Goal: Find specific page/section: Find specific page/section

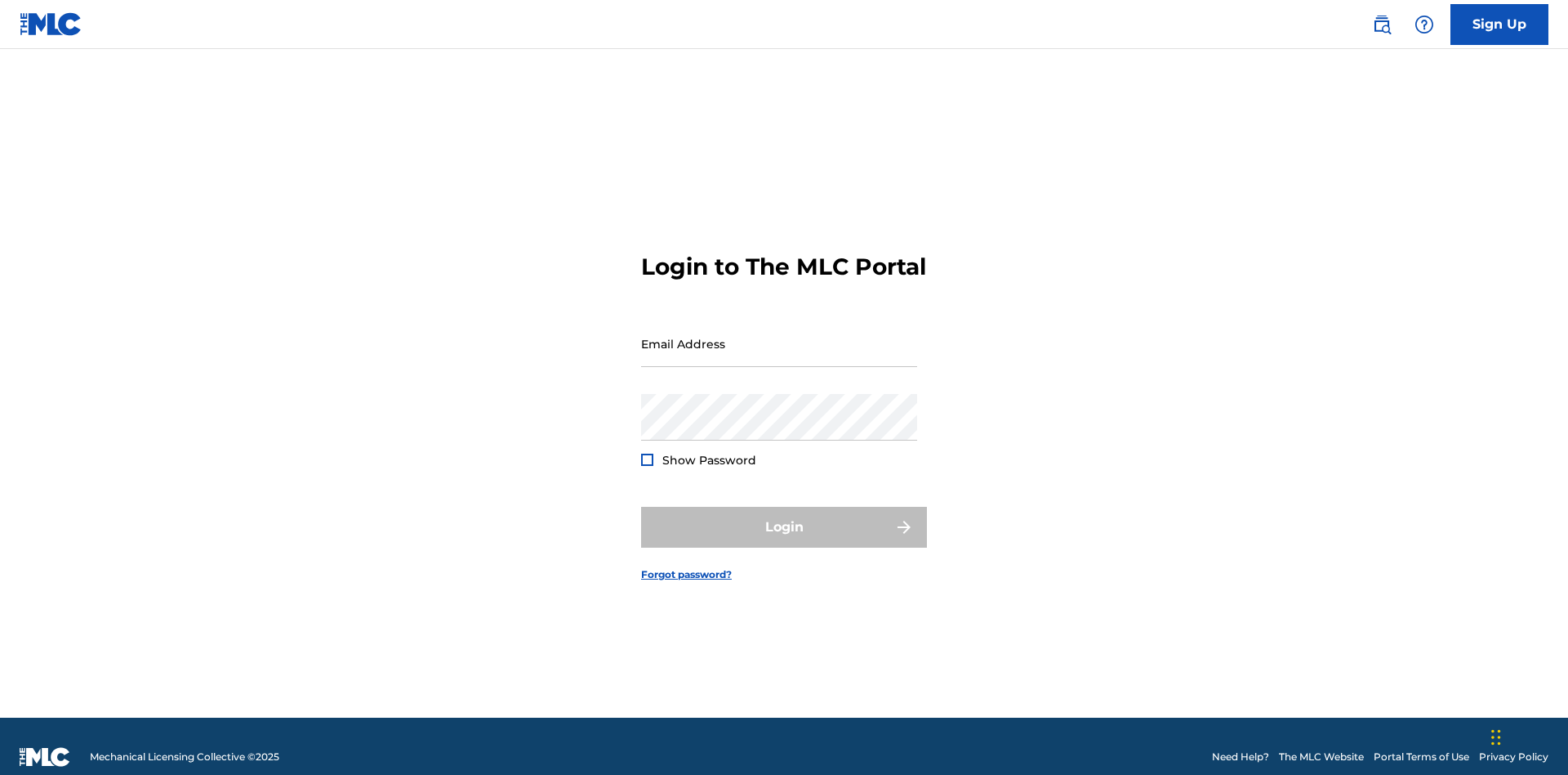
scroll to position [21, 0]
click at [780, 336] on input "Email Address" at bounding box center [780, 343] width 276 height 47
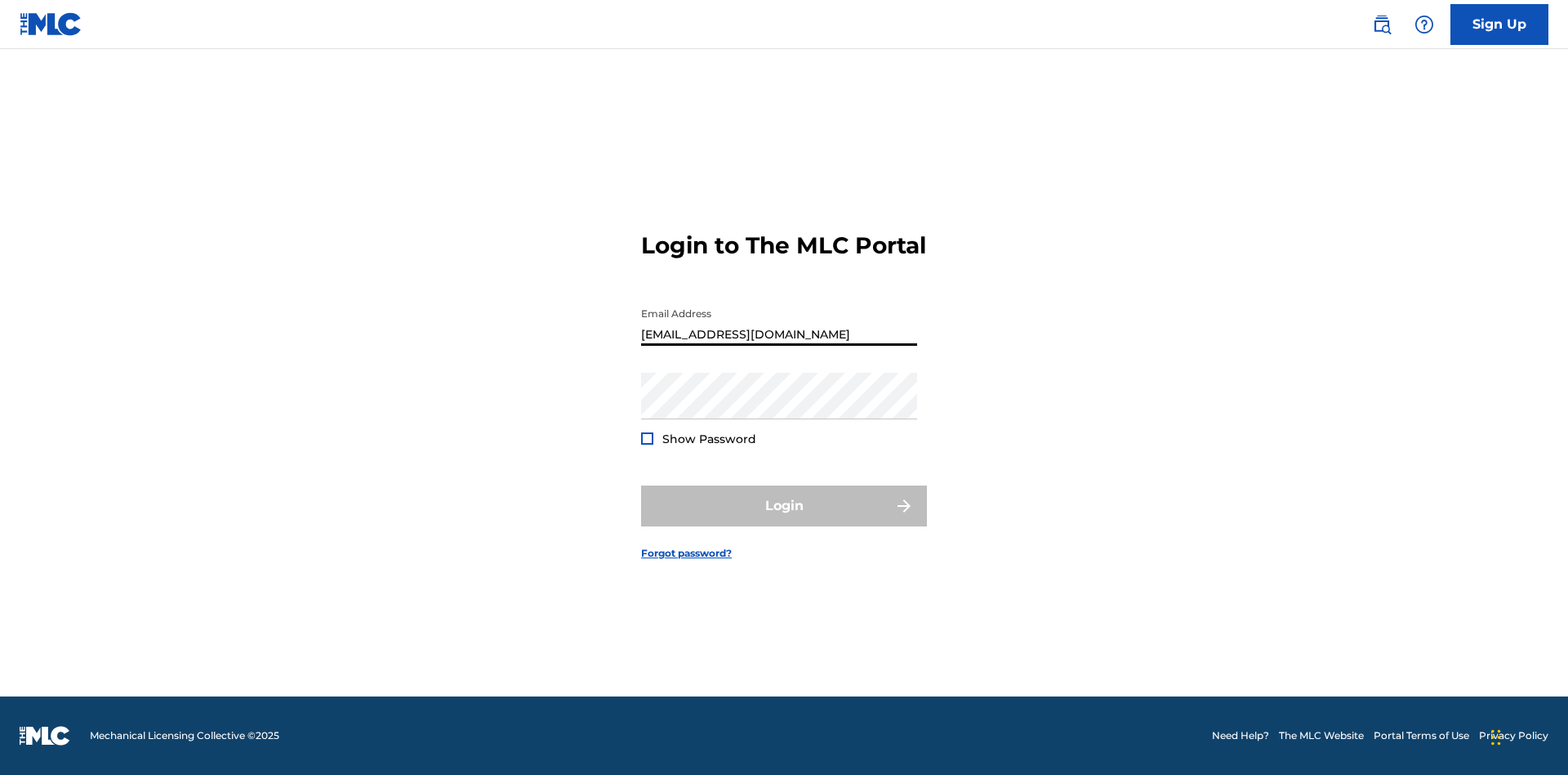
type input "[EMAIL_ADDRESS][DOMAIN_NAME]"
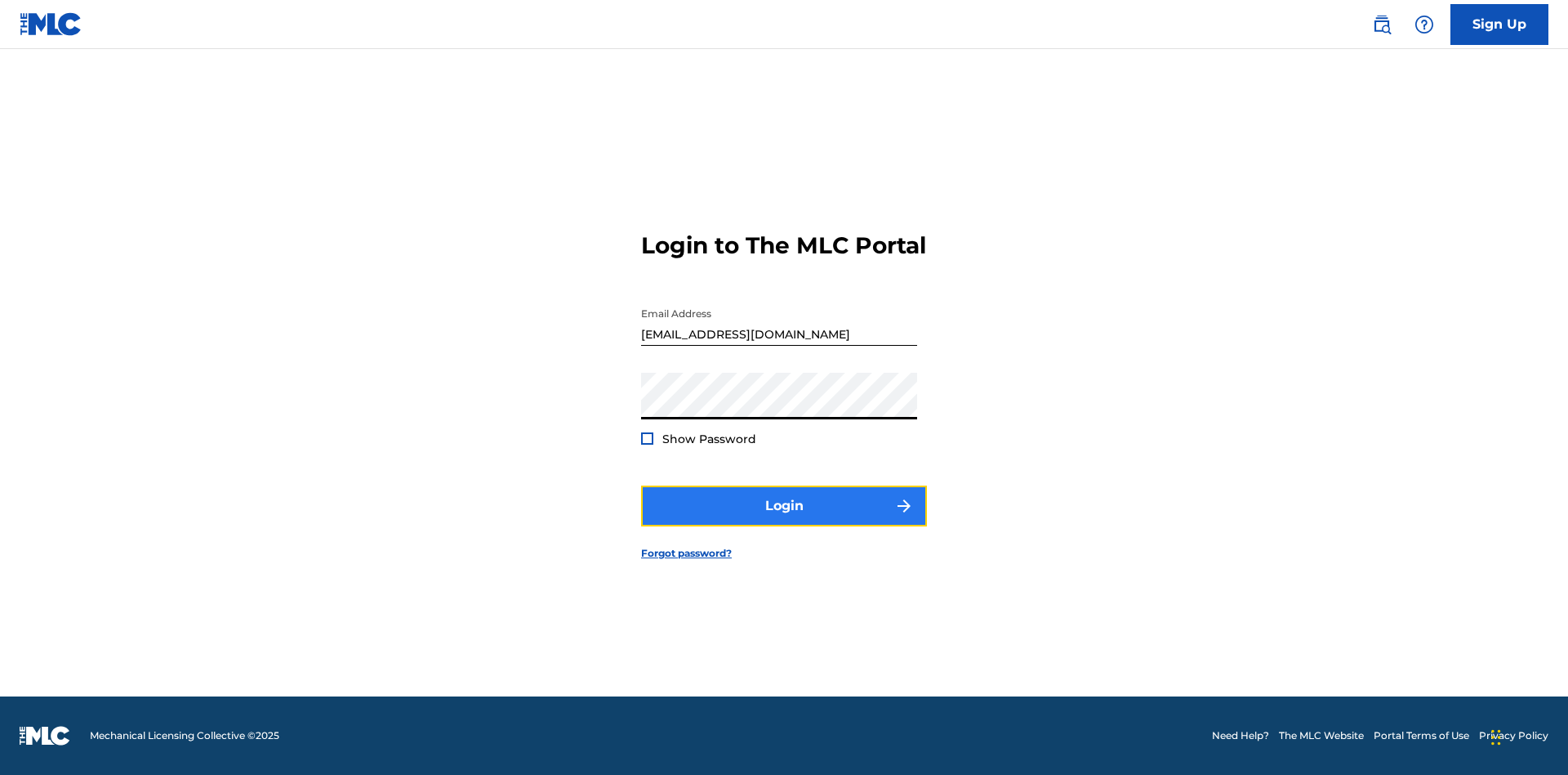
click at [784, 519] on button "Login" at bounding box center [784, 505] width 285 height 41
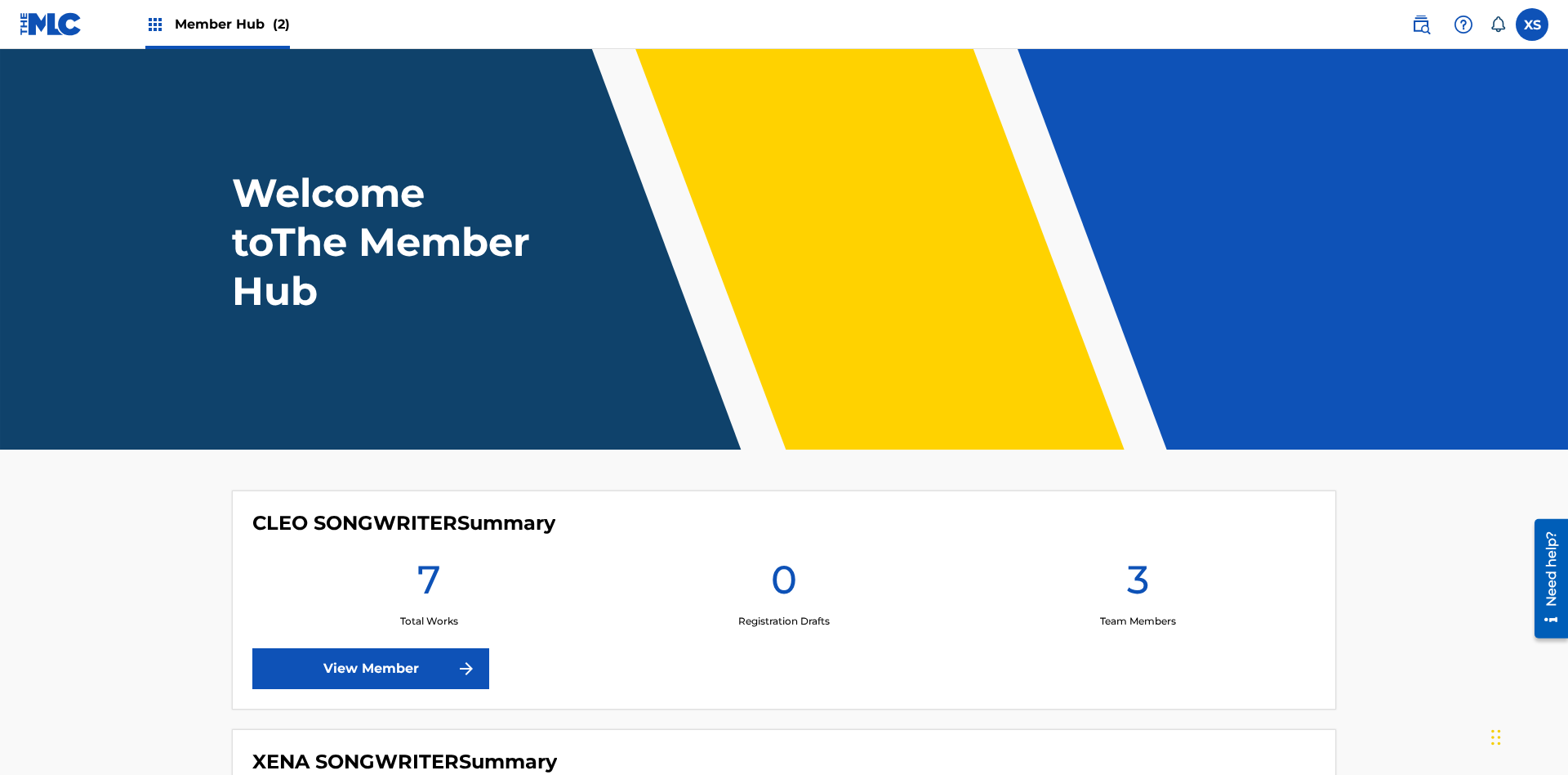
click at [231, 24] on span "Member Hub (2)" at bounding box center [233, 24] width 115 height 19
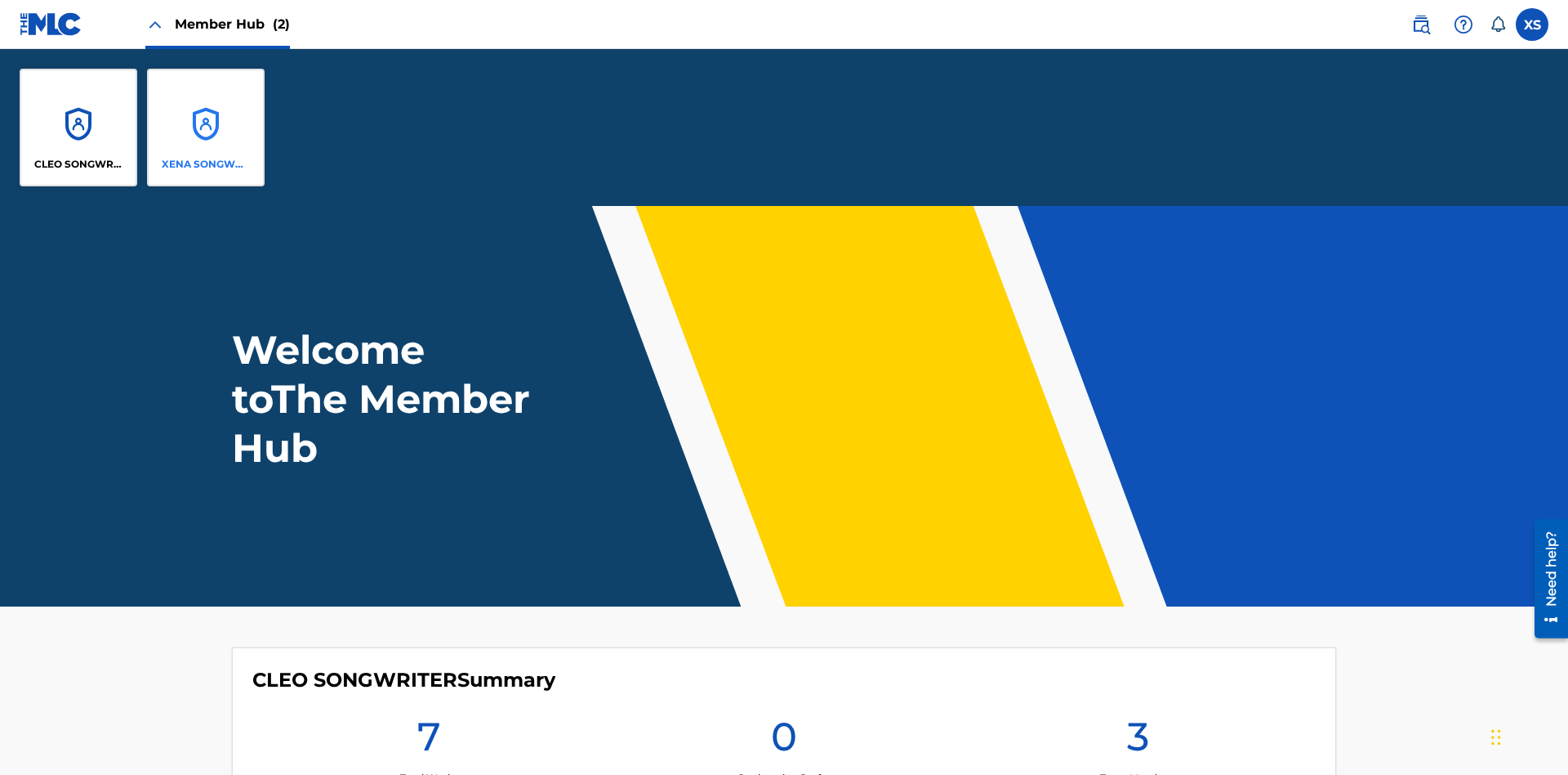
click at [206, 164] on p "XENA SONGWRITER" at bounding box center [207, 164] width 89 height 15
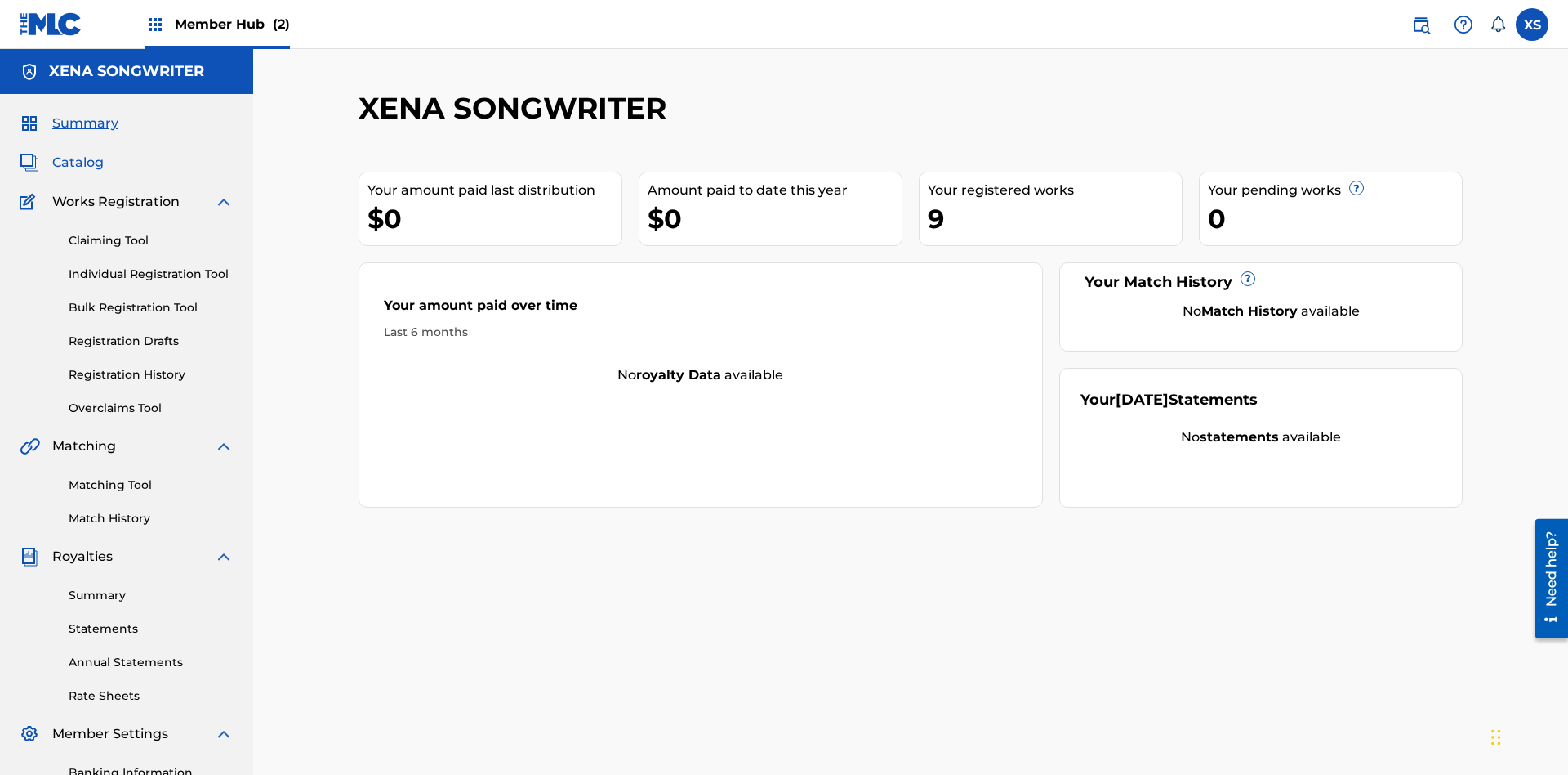
click at [78, 153] on span "Catalog" at bounding box center [79, 163] width 52 height 20
